Goal: Find specific page/section: Find specific page/section

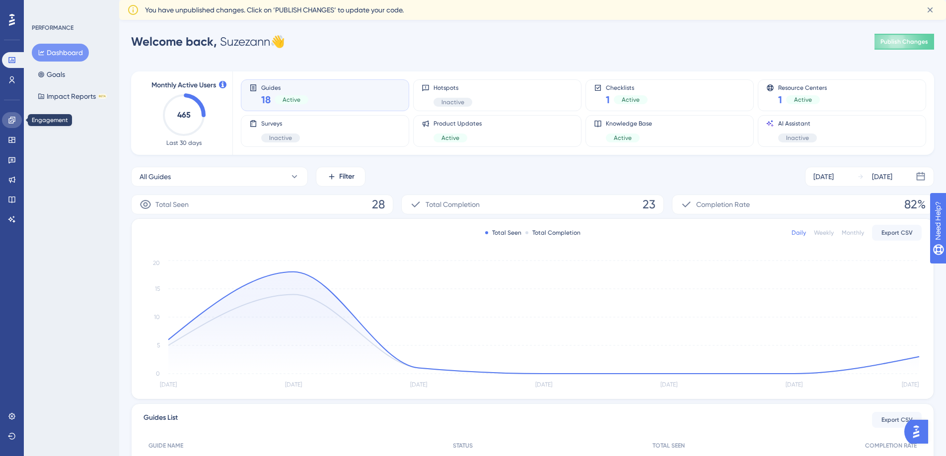
click at [10, 120] on icon at bounding box center [12, 120] width 8 height 8
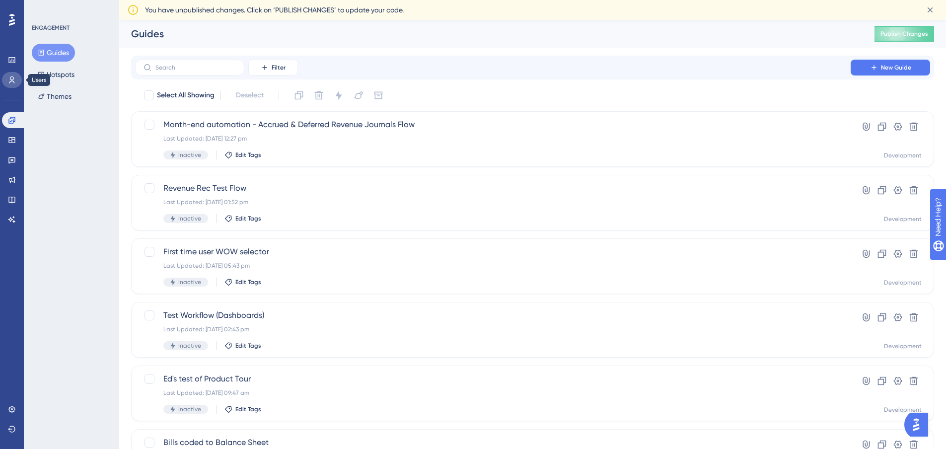
click at [18, 77] on link at bounding box center [12, 80] width 20 height 16
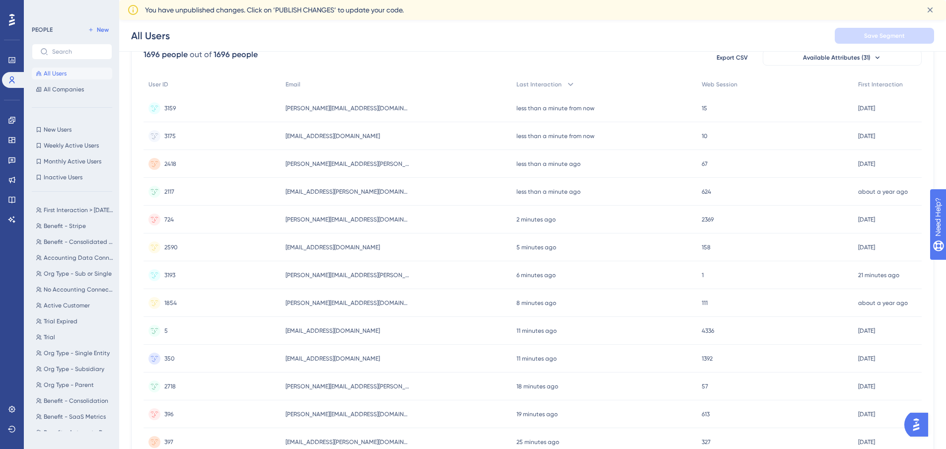
scroll to position [99, 0]
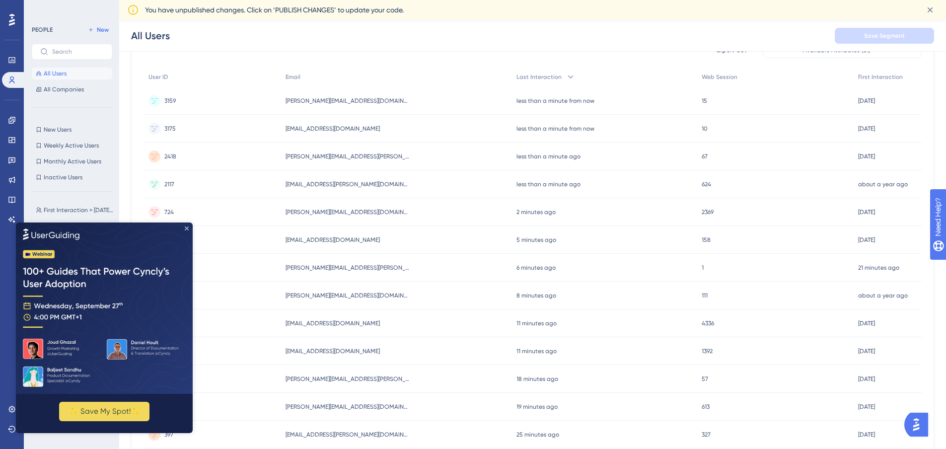
click at [186, 228] on icon "Close Preview" at bounding box center [187, 228] width 4 height 4
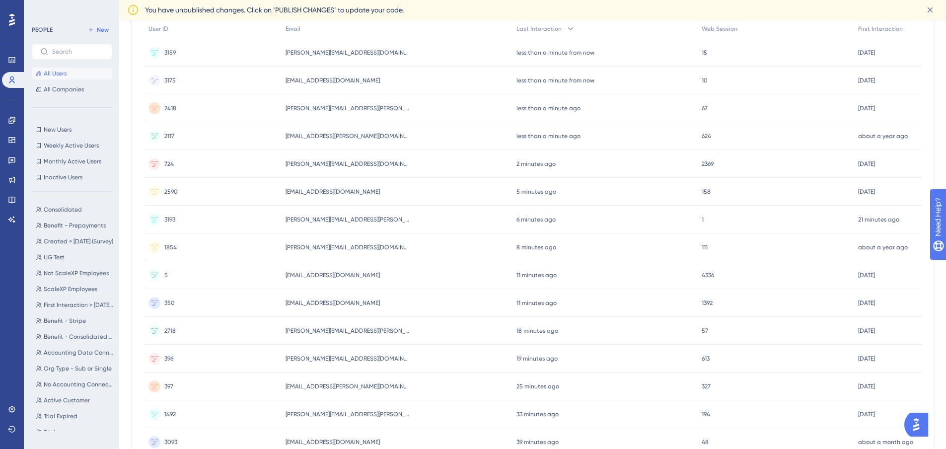
scroll to position [0, 0]
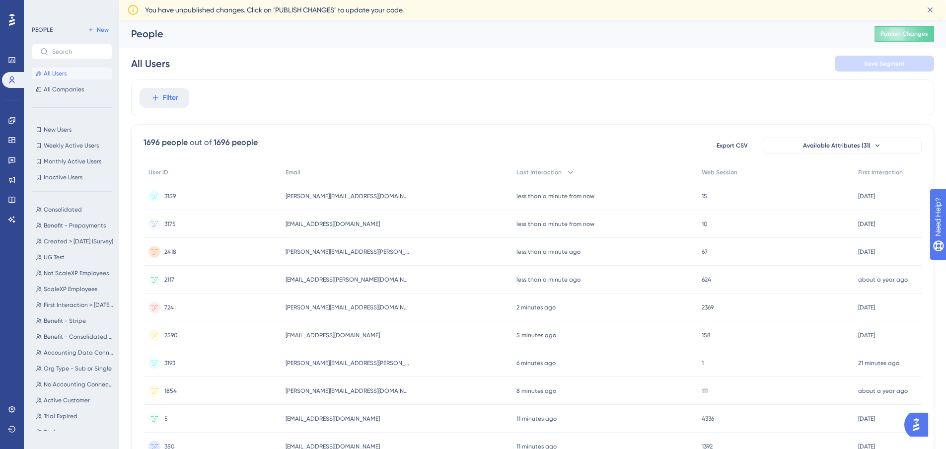
click at [338, 128] on div "1696 people out of 1696 people Export CSV Available Attributes (31) User ID Ema…" at bounding box center [532, 453] width 803 height 658
click at [847, 144] on span "Available Attributes (31)" at bounding box center [837, 145] width 68 height 8
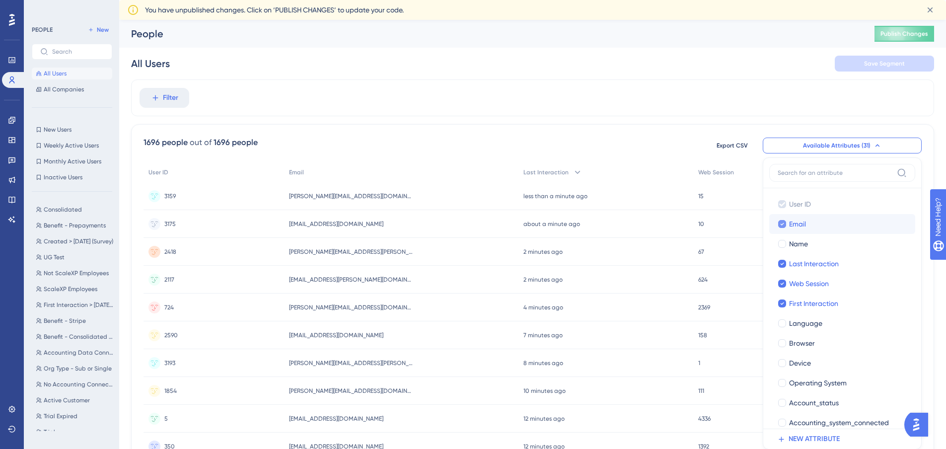
scroll to position [79, 0]
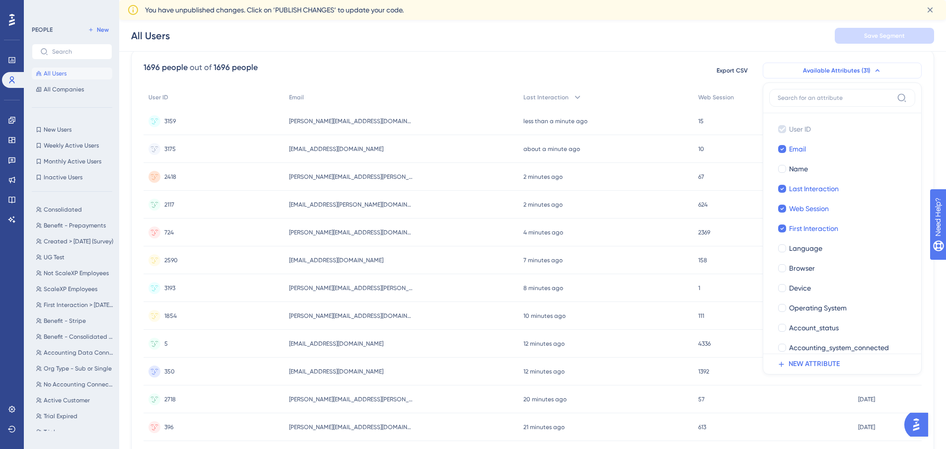
click at [855, 71] on span "Available Attributes (31)" at bounding box center [837, 71] width 68 height 8
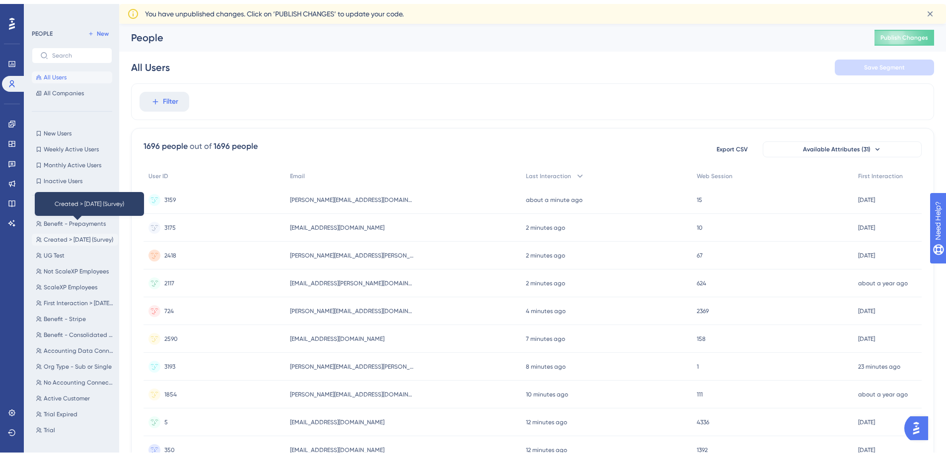
scroll to position [0, 0]
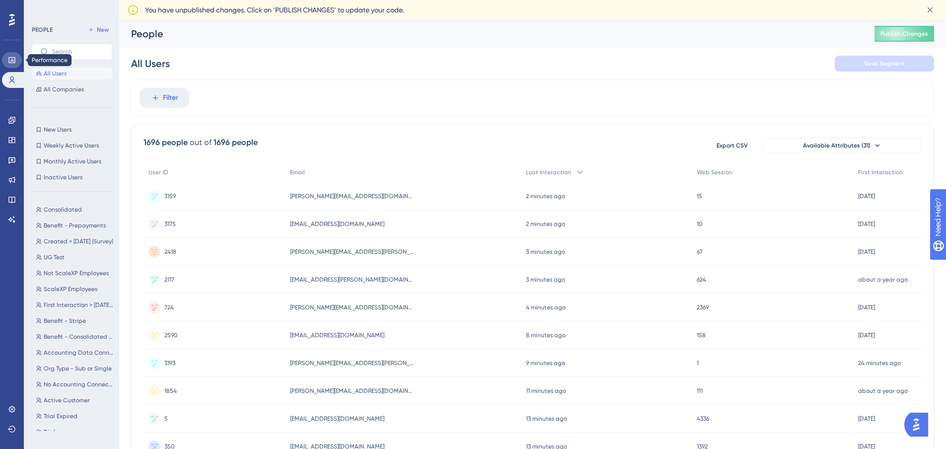
click at [13, 52] on link at bounding box center [12, 60] width 20 height 16
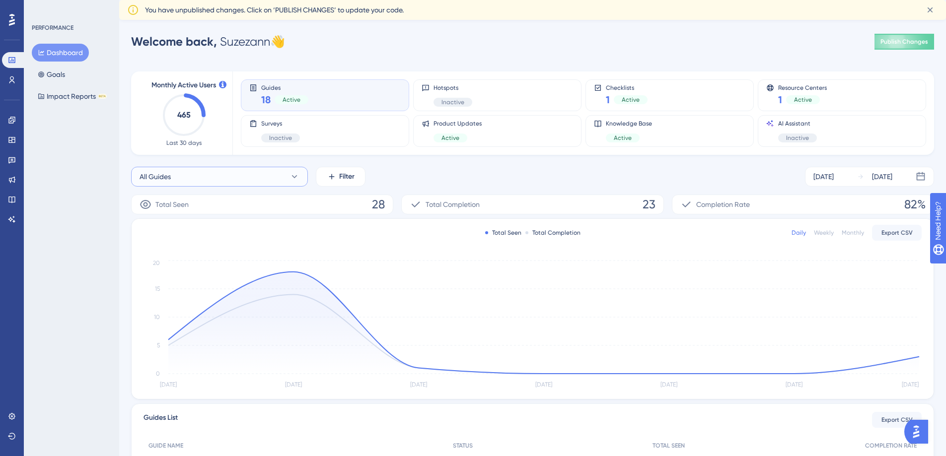
click at [173, 185] on button "All Guides" at bounding box center [219, 177] width 177 height 20
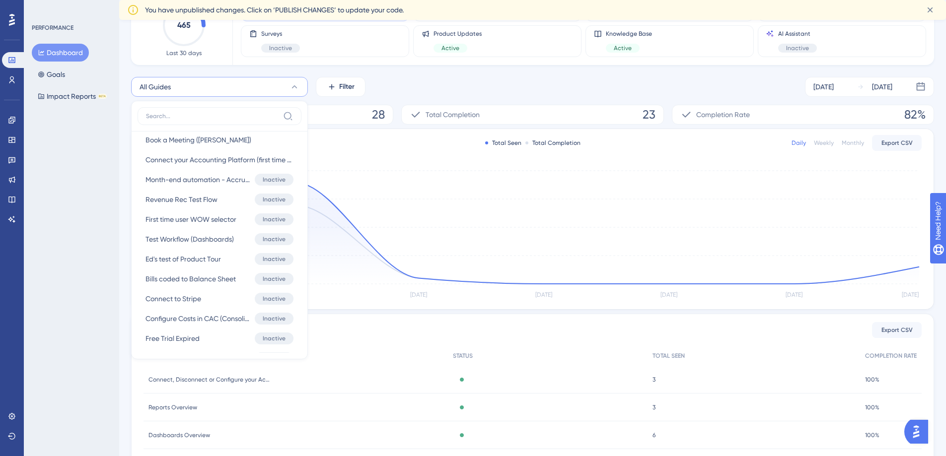
scroll to position [366, 0]
click at [98, 216] on div "PERFORMANCE Dashboard Goals Impact Reports BETA" at bounding box center [71, 228] width 95 height 456
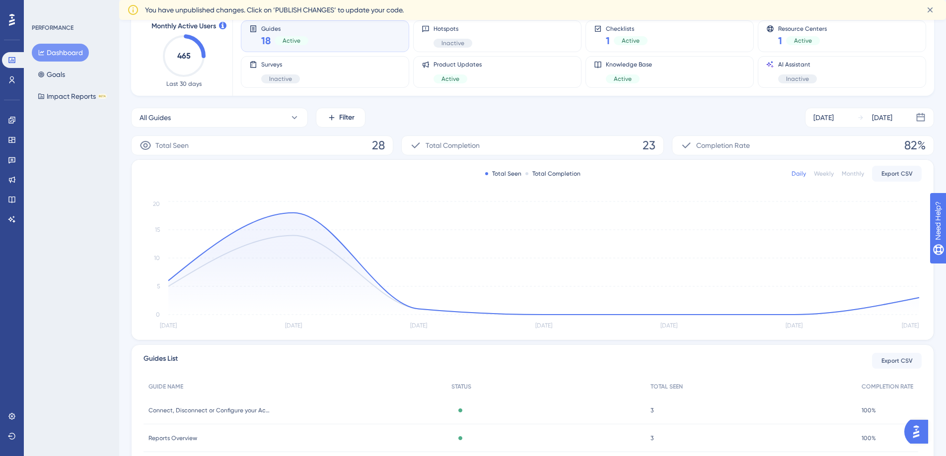
scroll to position [0, 0]
